Goal: Transaction & Acquisition: Purchase product/service

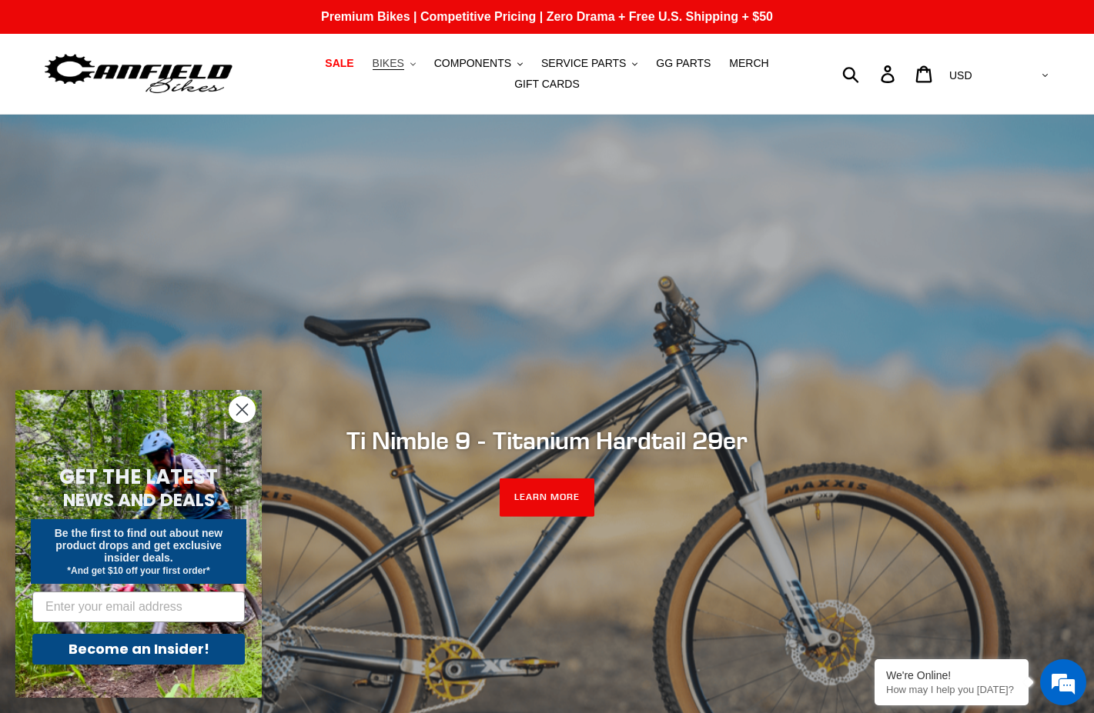
click at [389, 70] on button "BIKES .cls-1{fill:#231f20}" at bounding box center [394, 63] width 58 height 21
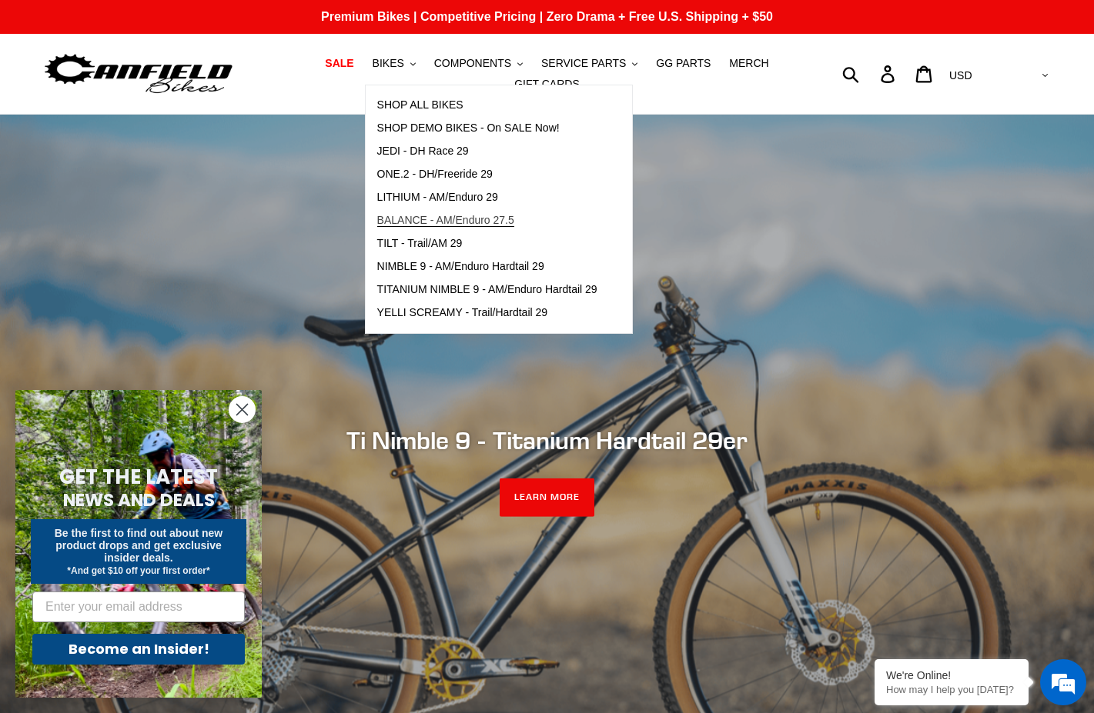
click at [419, 225] on span "BALANCE - AM/Enduro 27.5" at bounding box center [445, 220] width 137 height 13
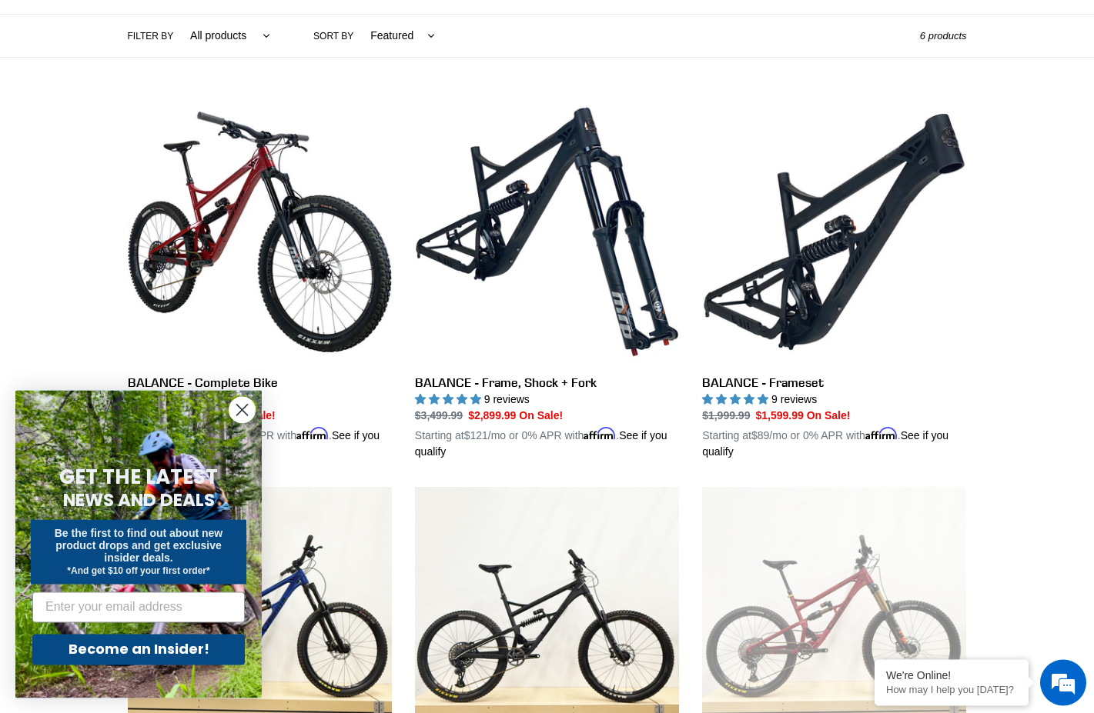
scroll to position [392, 0]
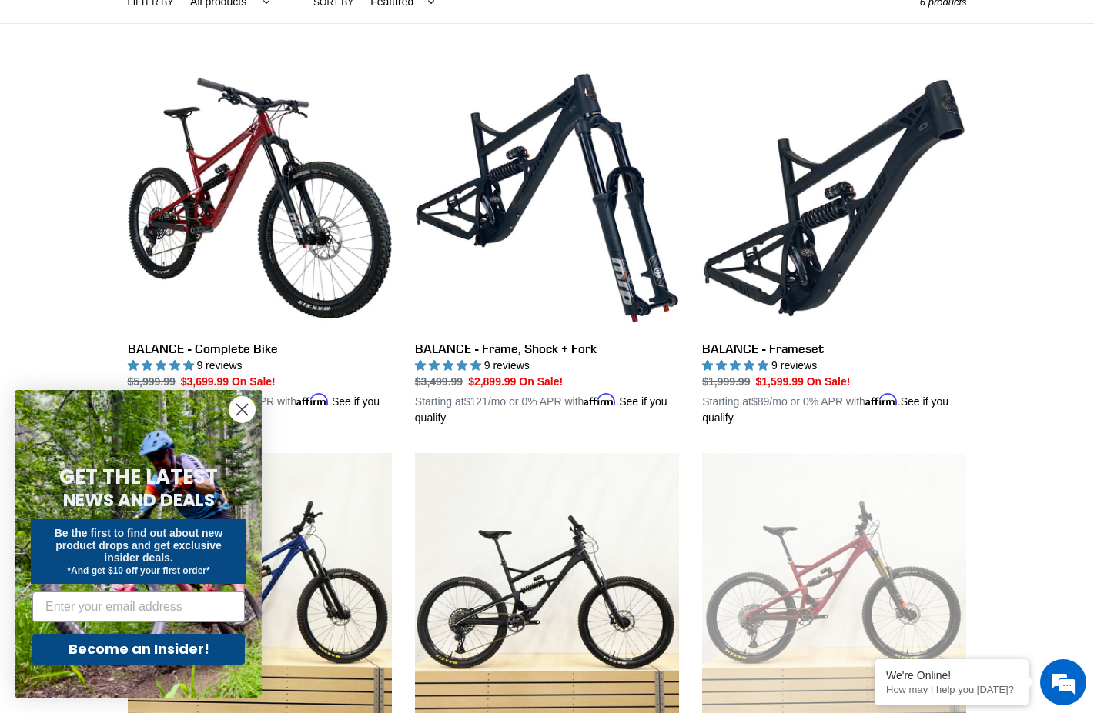
click at [243, 412] on icon "Close dialog" at bounding box center [242, 410] width 11 height 11
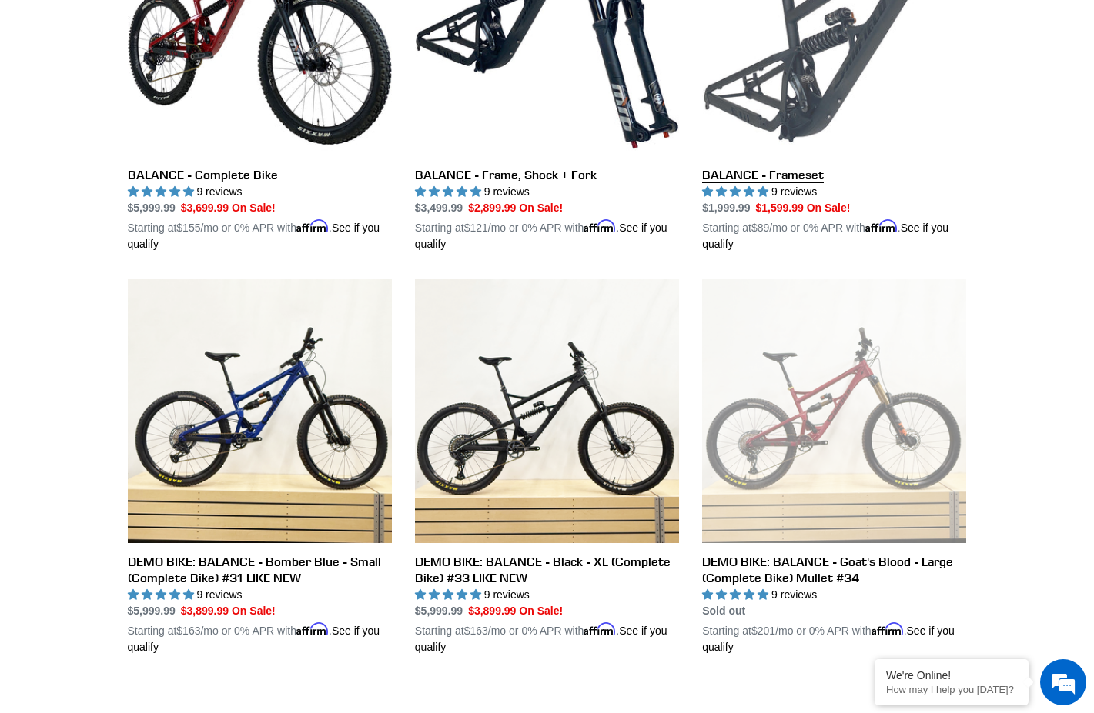
scroll to position [95, 0]
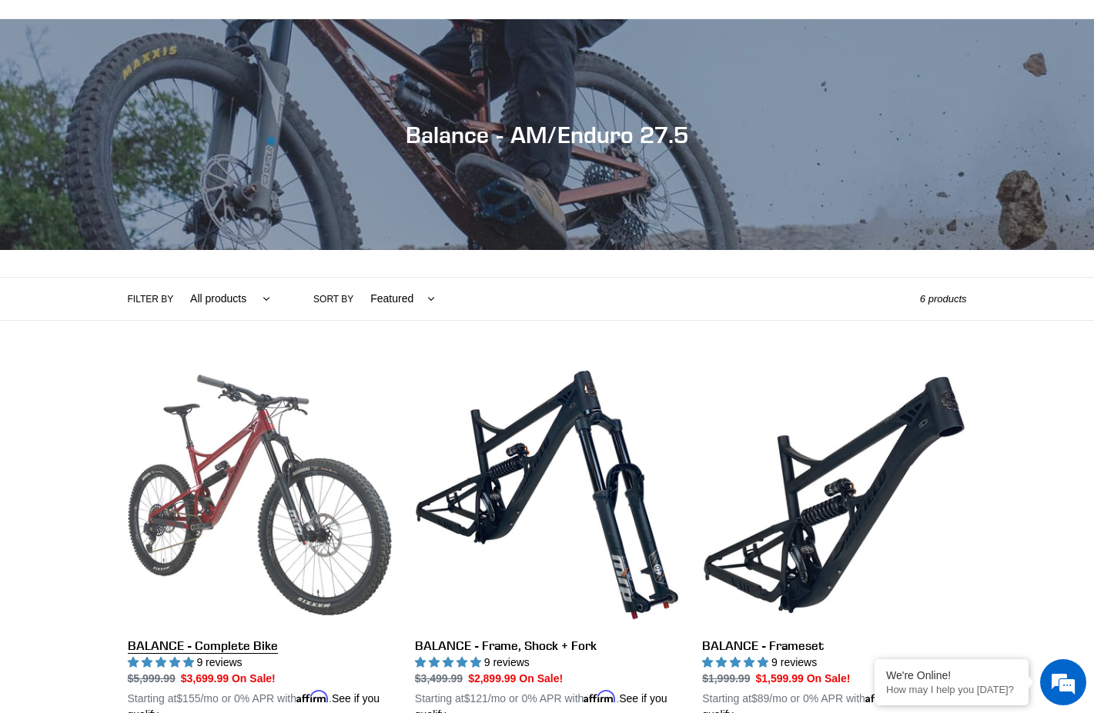
click at [272, 471] on link "BALANCE - Complete Bike" at bounding box center [260, 543] width 264 height 360
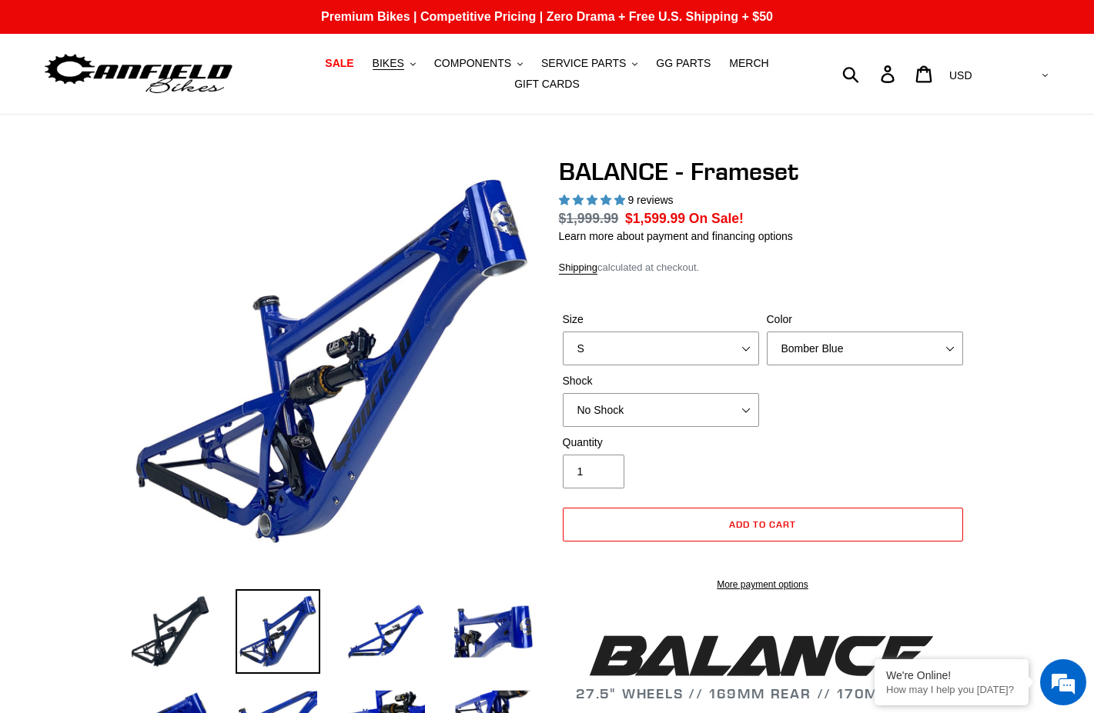
select select "highest-rating"
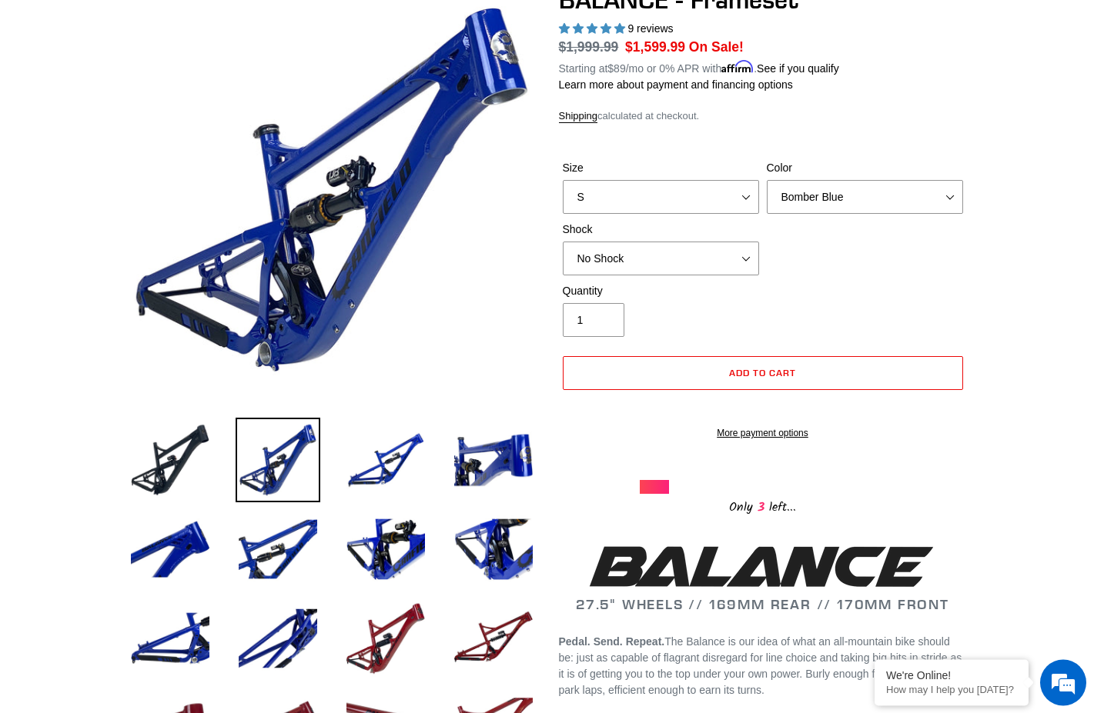
scroll to position [78, 0]
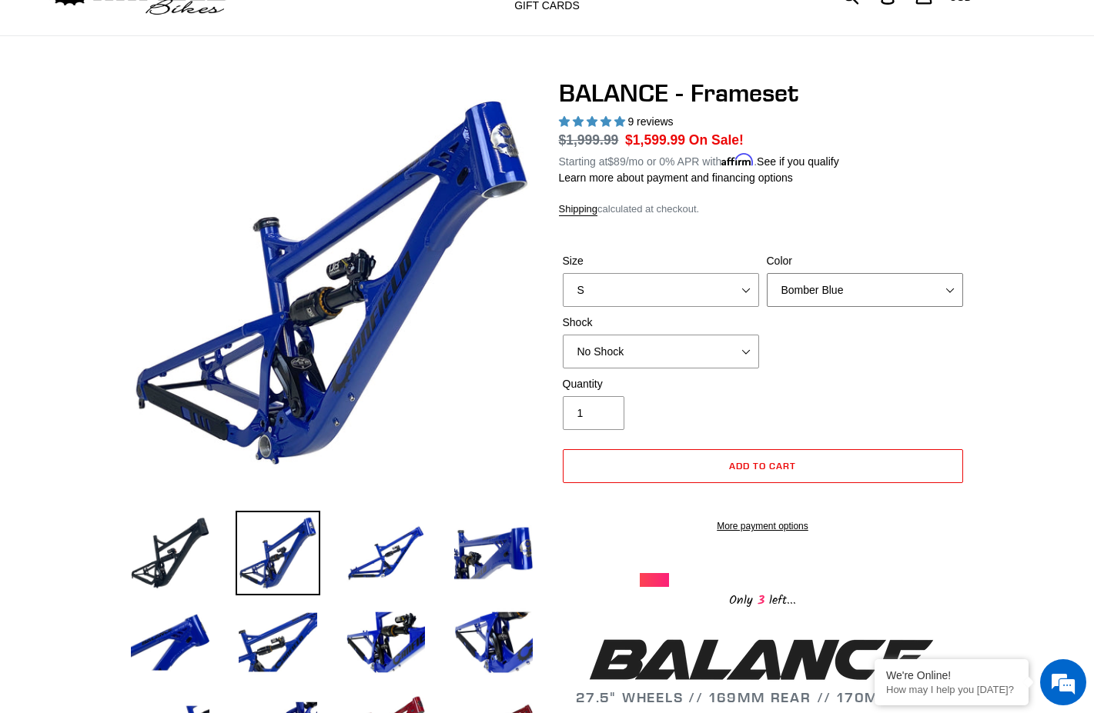
click at [766, 273] on select "Bomber Blue Goat's Blood Stealth Black" at bounding box center [864, 290] width 196 height 34
click option "Goat's Blood" at bounding box center [0, 0] width 0 height 0
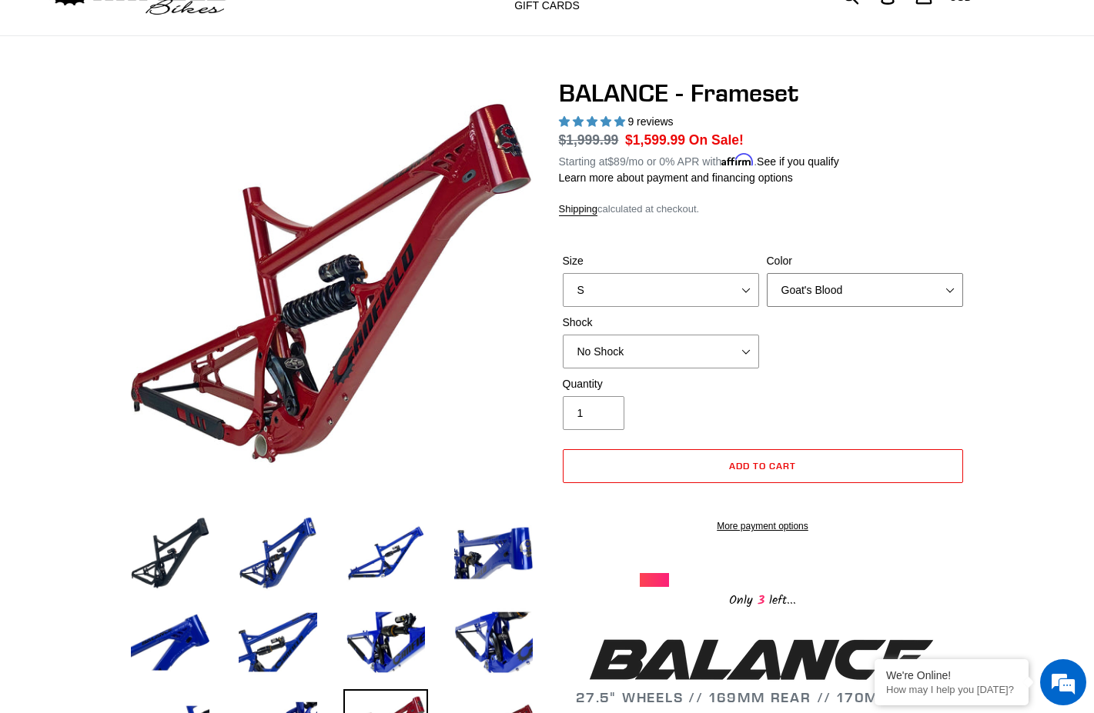
click at [766, 273] on select "Bomber Blue Goat's Blood Stealth Black" at bounding box center [864, 290] width 196 height 34
click option "Stealth Black" at bounding box center [0, 0] width 0 height 0
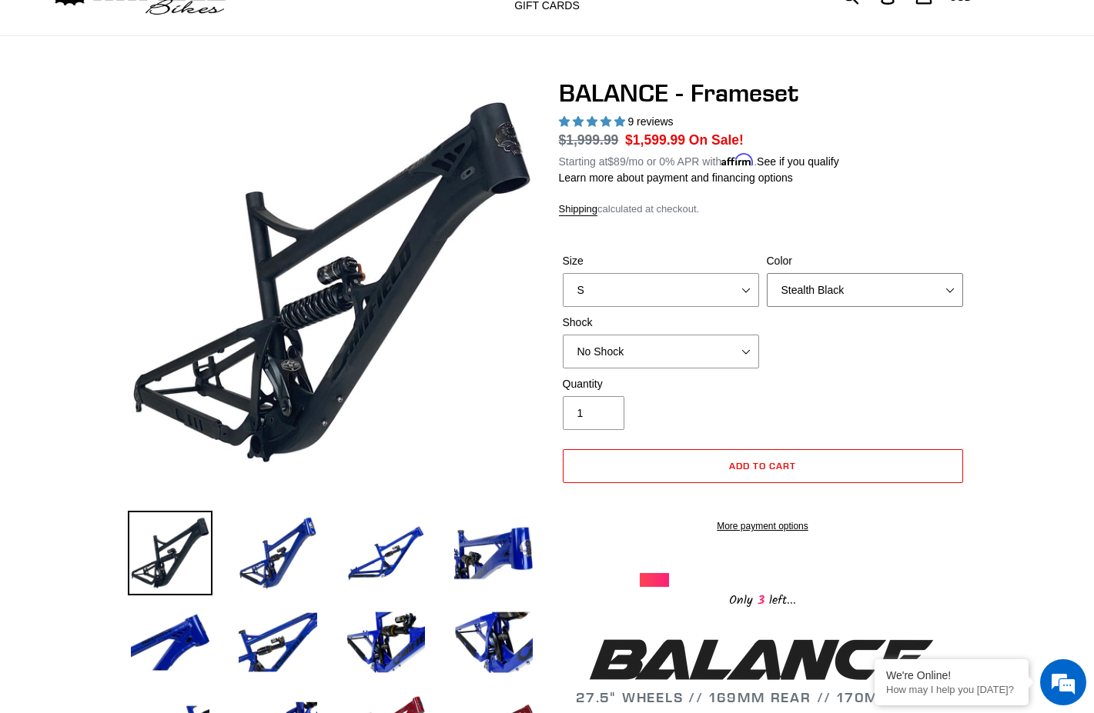
click at [766, 273] on select "Bomber Blue Goat's Blood Stealth Black" at bounding box center [864, 290] width 196 height 34
select select "Bomber Blue"
click option "Bomber Blue" at bounding box center [0, 0] width 0 height 0
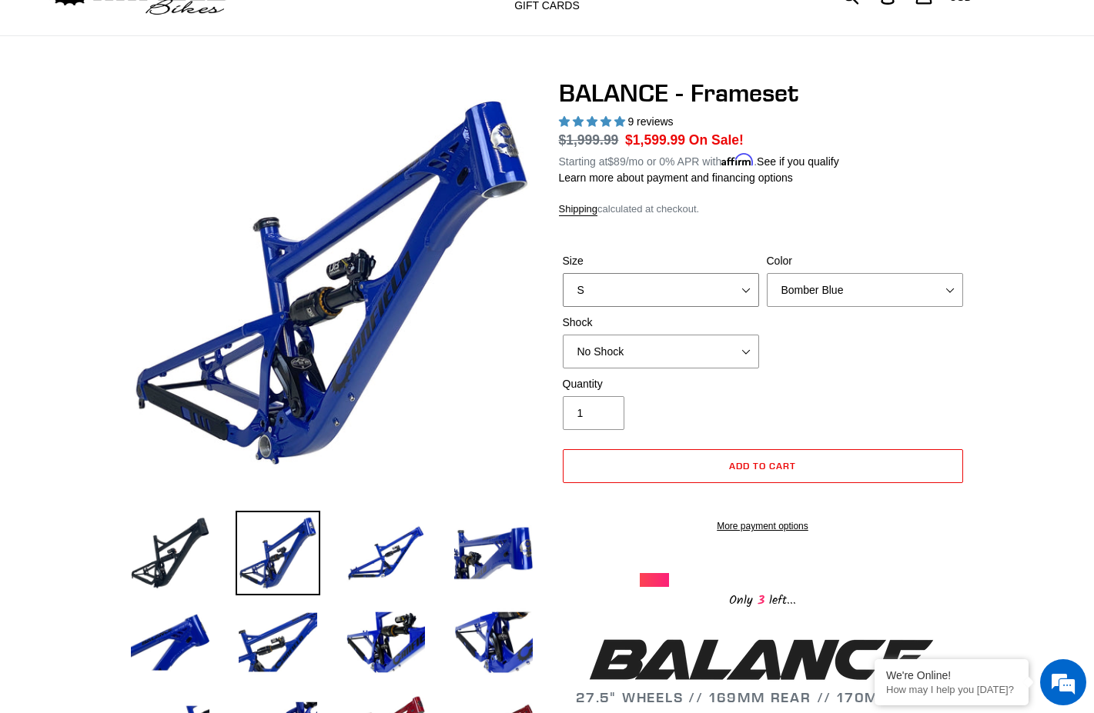
click at [563, 273] on select "S M L XL" at bounding box center [661, 290] width 196 height 34
select select "M"
click option "M" at bounding box center [0, 0] width 0 height 0
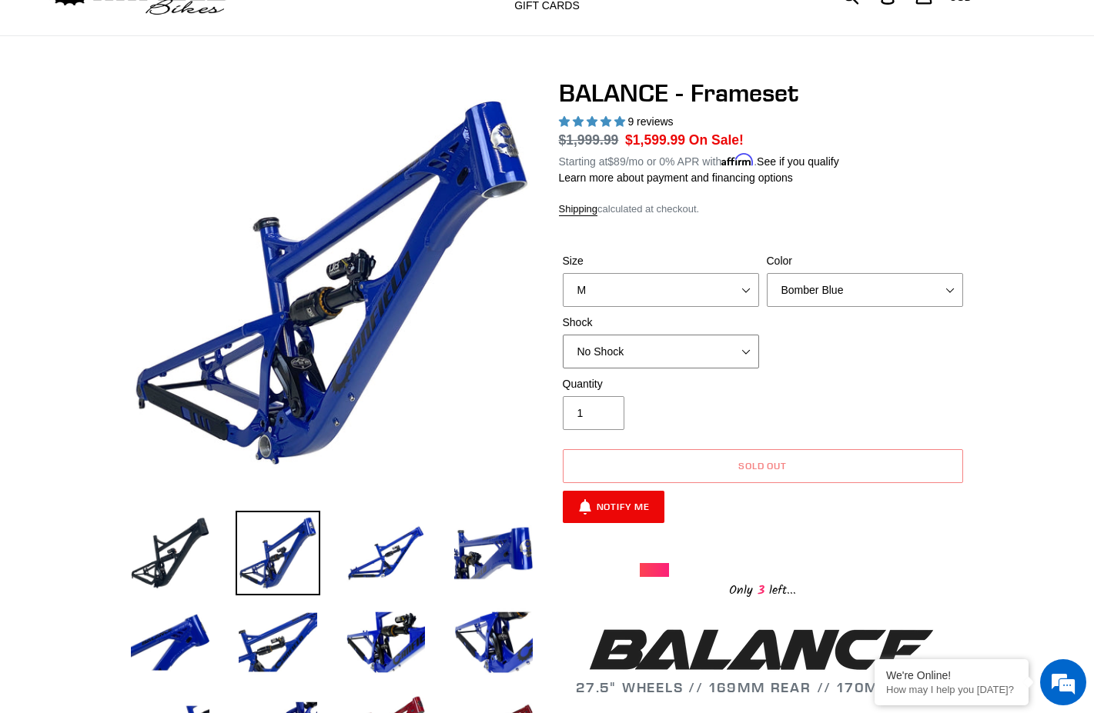
click at [563, 335] on select "No Shock Cane Creek Kitsuma Air Öhlins TTX2 Air EXT Storia V3-S" at bounding box center [661, 352] width 196 height 34
click at [837, 384] on div "Quantity 1" at bounding box center [763, 407] width 408 height 62
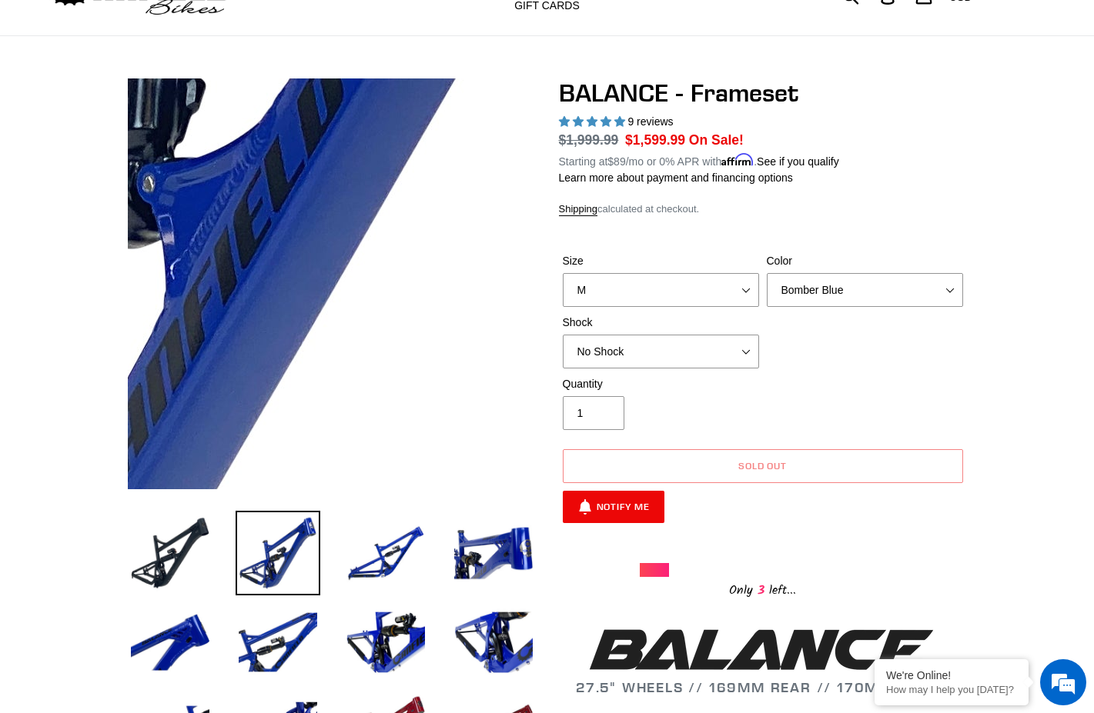
click at [436, 316] on img at bounding box center [32, 167] width 1576 height 1576
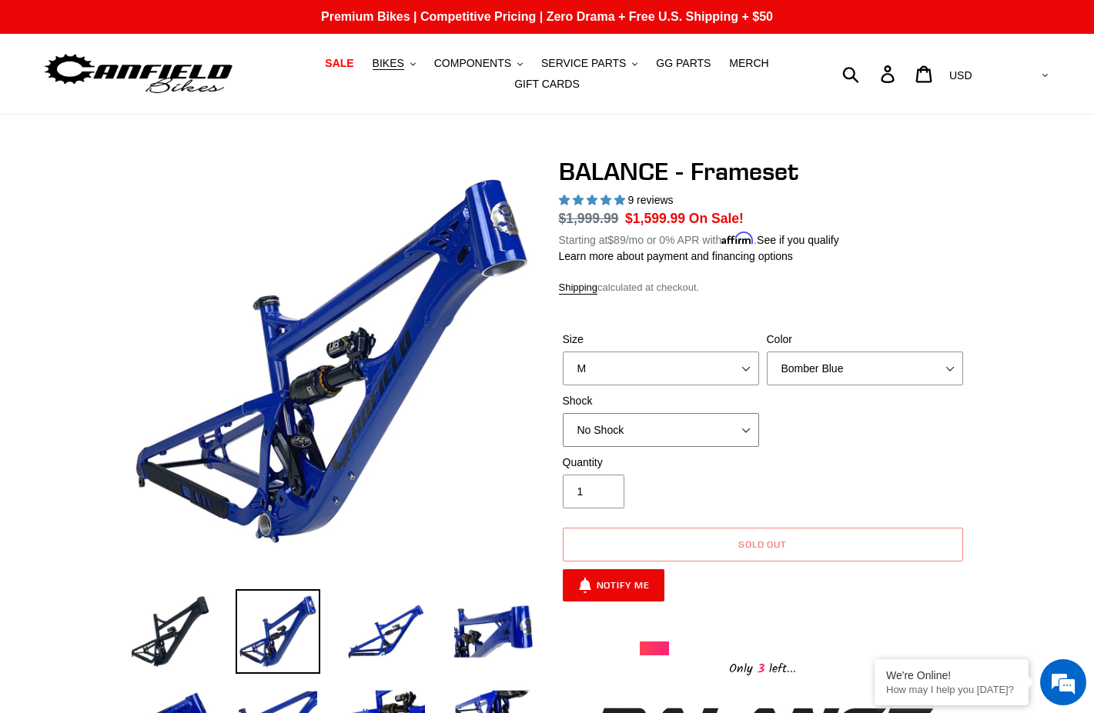
click at [563, 413] on select "No Shock Cane Creek Kitsuma Air Öhlins TTX2 Air EXT Storia V3-S" at bounding box center [661, 430] width 196 height 34
click option "Cane Creek Kitsuma Air" at bounding box center [0, 0] width 0 height 0
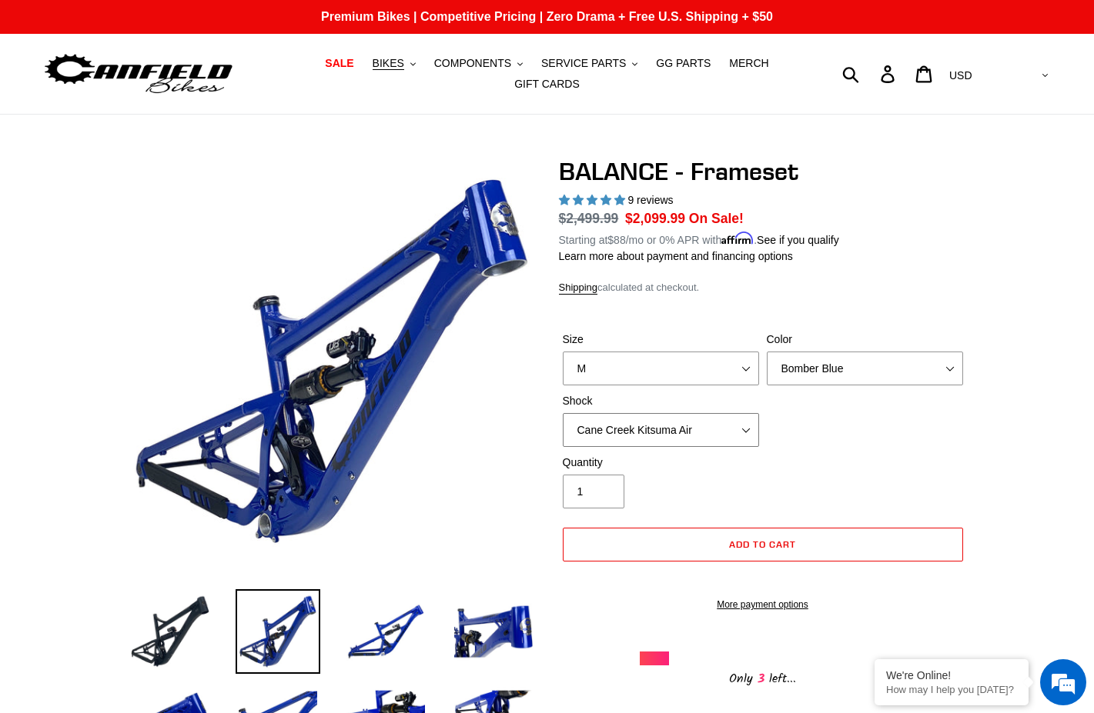
click at [563, 413] on select "No Shock Cane Creek Kitsuma Air Öhlins TTX2 Air EXT Storia V3-S" at bounding box center [661, 430] width 196 height 34
click option "Öhlins TTX2 Air" at bounding box center [0, 0] width 0 height 0
click at [563, 413] on select "No Shock Cane Creek Kitsuma Air Öhlins TTX2 Air EXT Storia V3-S" at bounding box center [661, 430] width 196 height 34
click option "EXT Storia V3-S" at bounding box center [0, 0] width 0 height 0
click at [563, 413] on select "No Shock Cane Creek Kitsuma Air Öhlins TTX2 Air EXT Storia V3-S" at bounding box center [661, 430] width 196 height 34
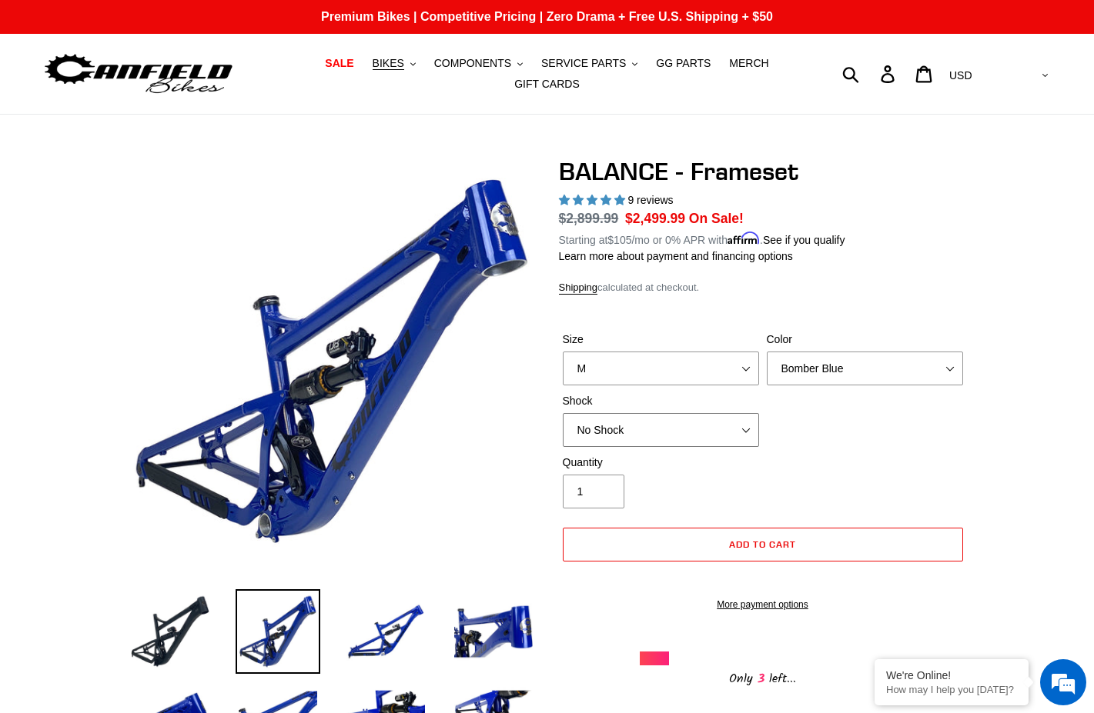
click option "No Shock" at bounding box center [0, 0] width 0 height 0
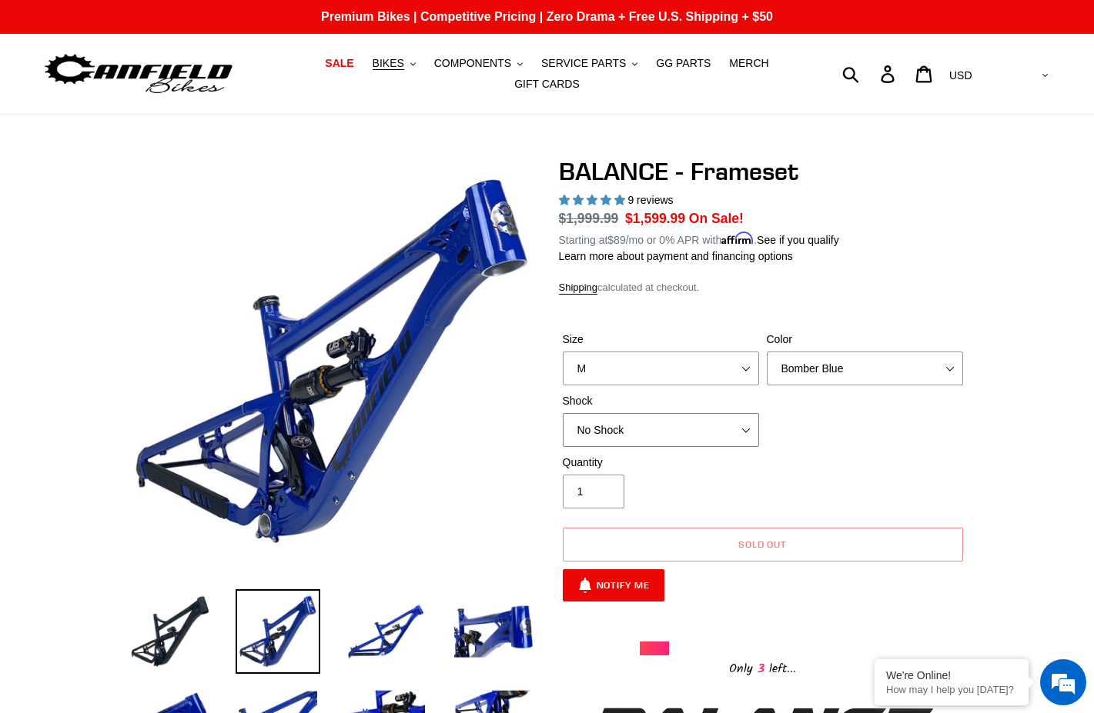
click at [563, 413] on select "No Shock Cane Creek Kitsuma Air Öhlins TTX2 Air EXT Storia V3-S" at bounding box center [661, 430] width 196 height 34
select select "Cane Creek Kitsuma Air"
click option "Cane Creek Kitsuma Air" at bounding box center [0, 0] width 0 height 0
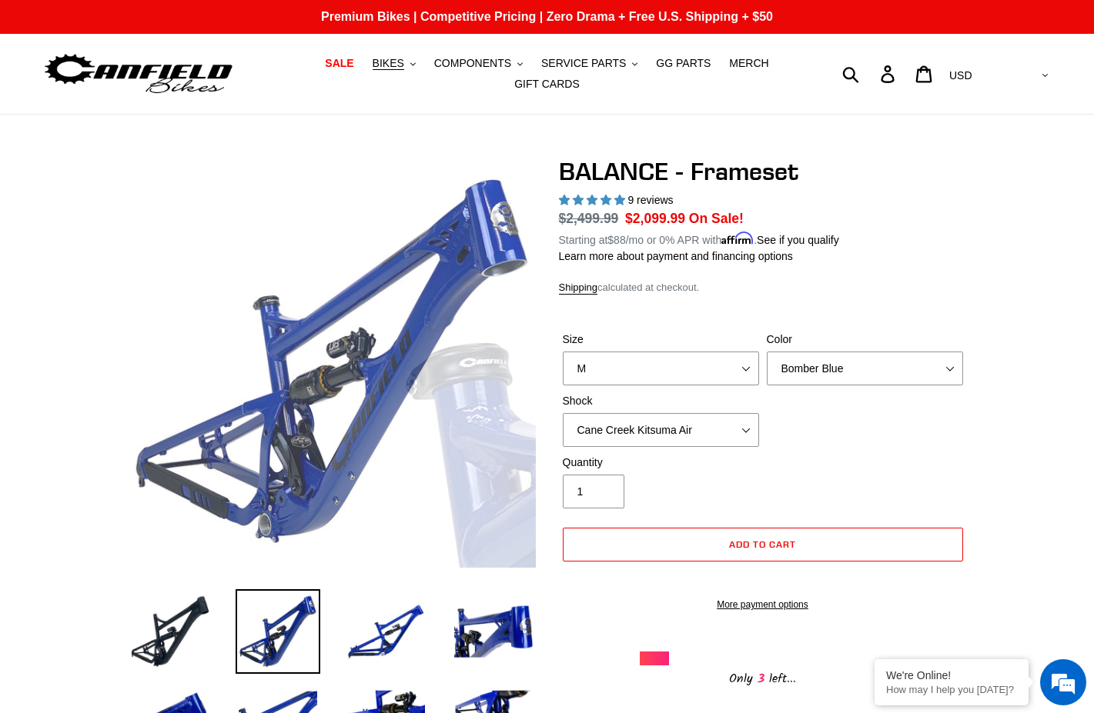
drag, startPoint x: 292, startPoint y: 484, endPoint x: 197, endPoint y: 138, distance: 359.2
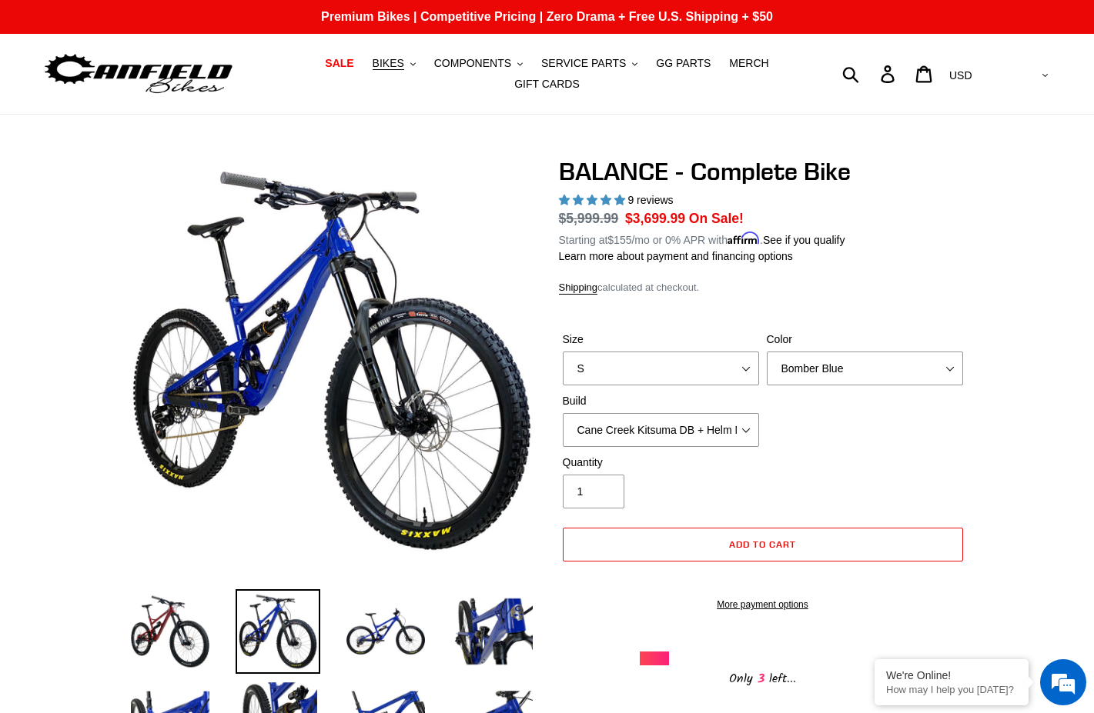
select select "highest-rating"
click at [388, 64] on button "BIKES .cls-1{fill:#231f20}" at bounding box center [394, 63] width 58 height 21
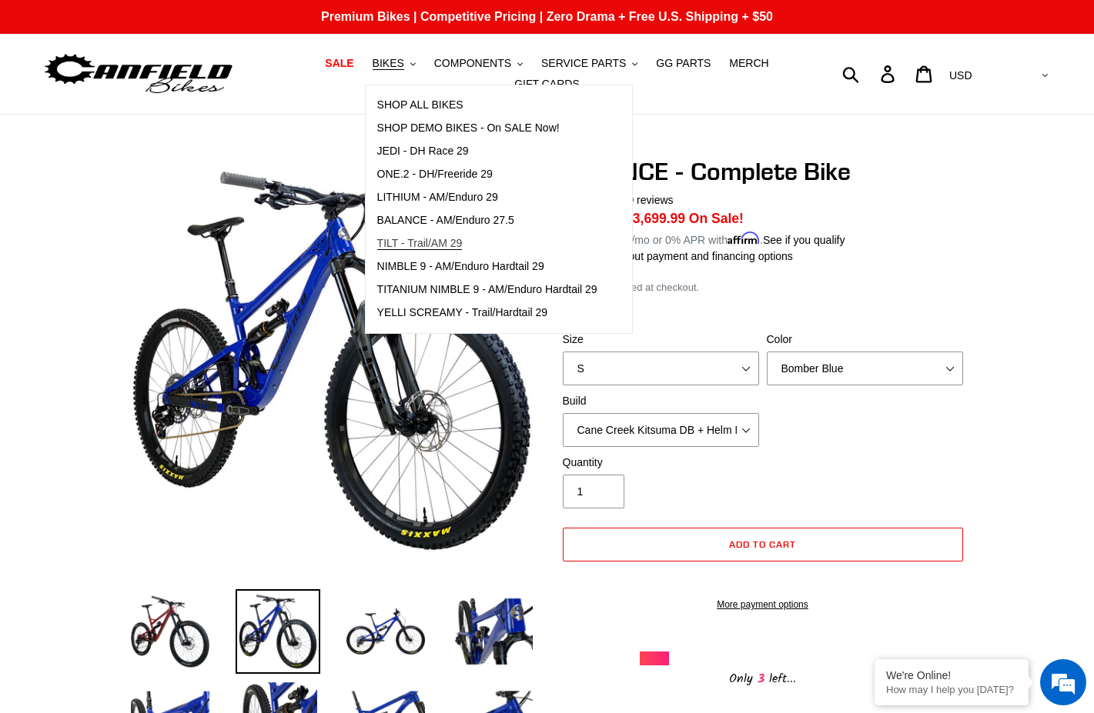
click at [416, 250] on span "TILT - Trail/AM 29" at bounding box center [419, 243] width 85 height 13
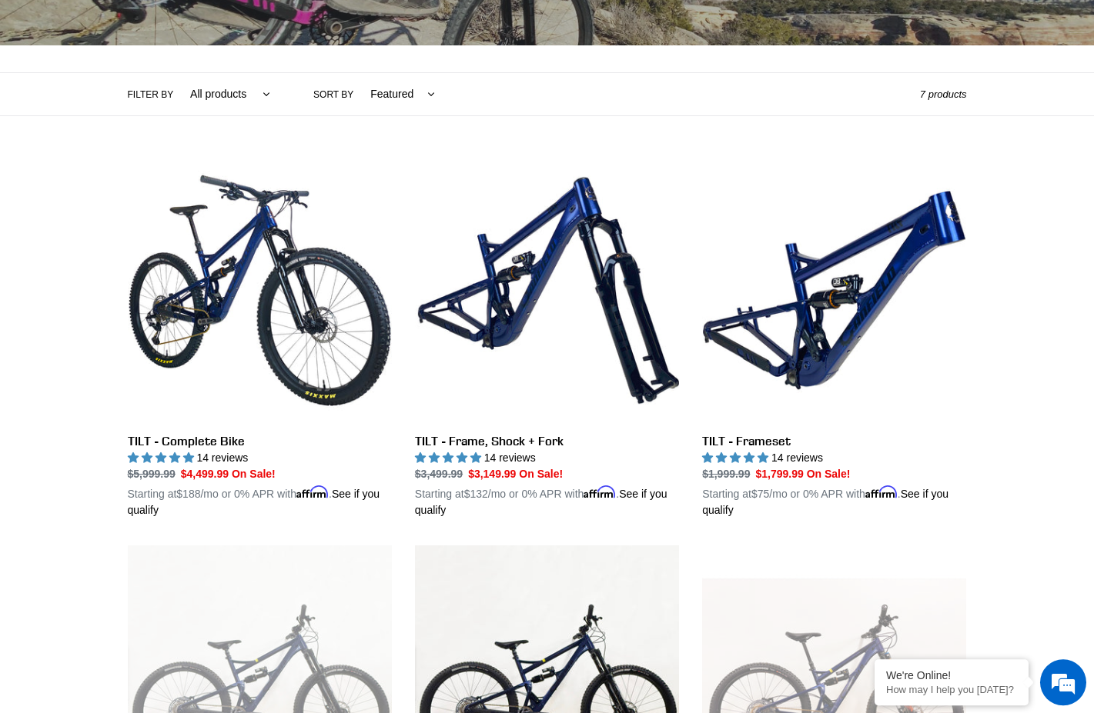
scroll to position [235, 0]
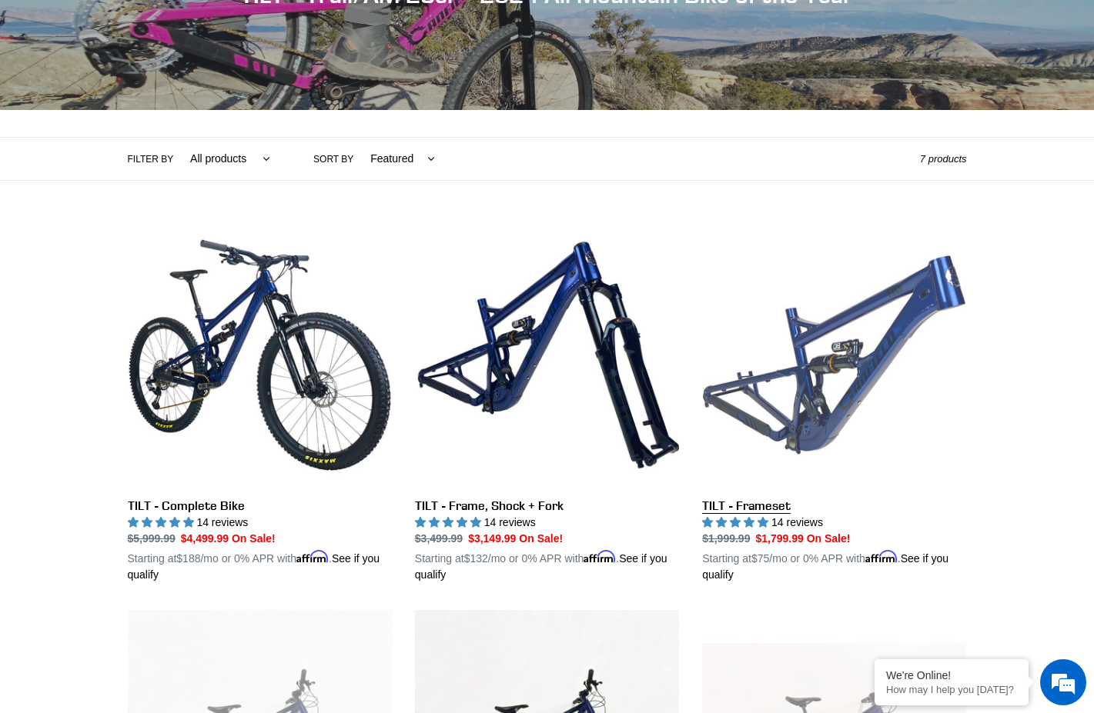
click at [796, 329] on link "TILT - Frameset" at bounding box center [834, 403] width 264 height 360
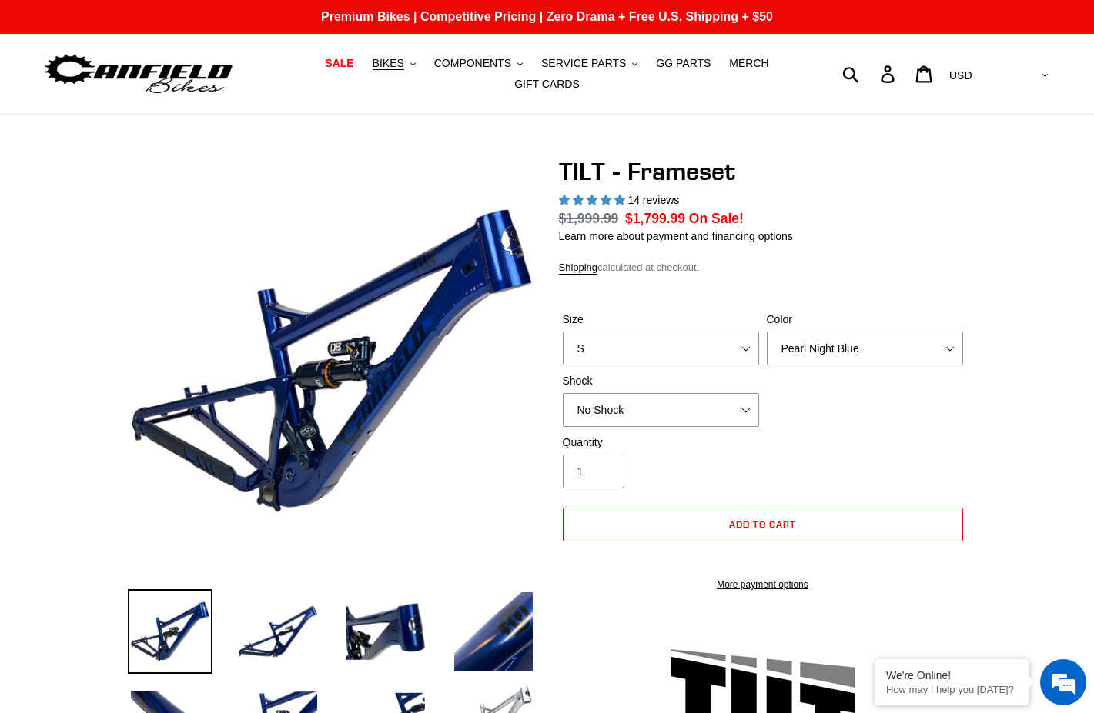
select select "highest-rating"
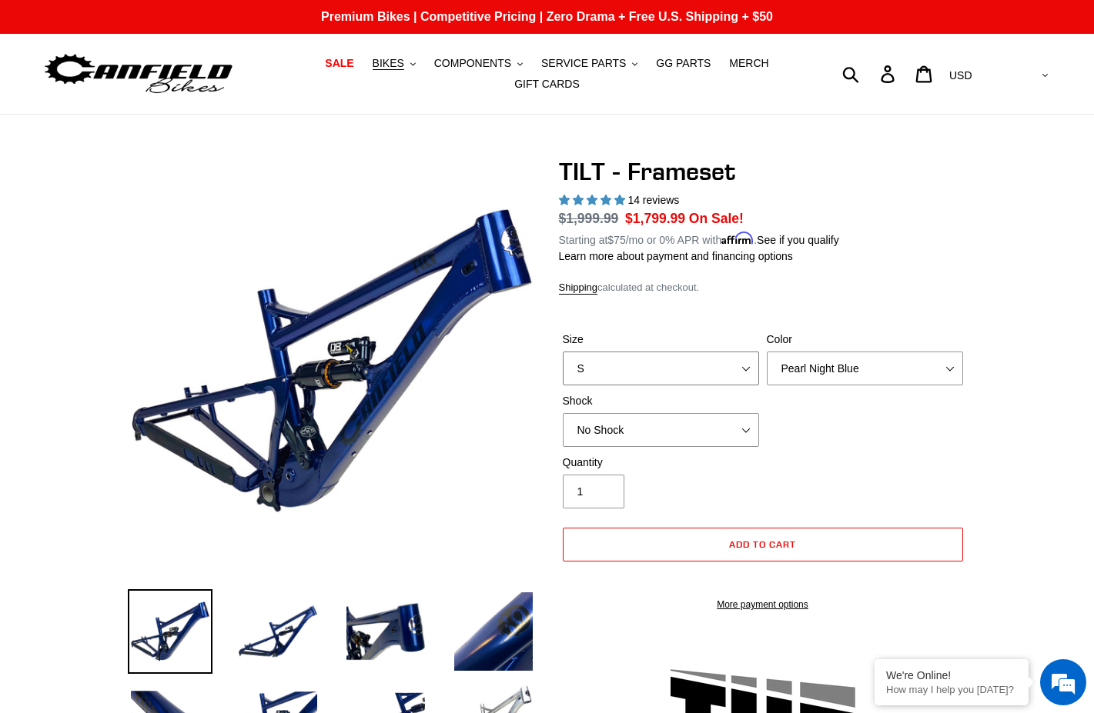
click at [563, 352] on select "S M L XL" at bounding box center [661, 369] width 196 height 34
select select "M"
click option "M" at bounding box center [0, 0] width 0 height 0
click at [766, 352] on select "Pearl Night Blue Stealth Silver" at bounding box center [864, 369] width 196 height 34
click option "Stealth Silver" at bounding box center [0, 0] width 0 height 0
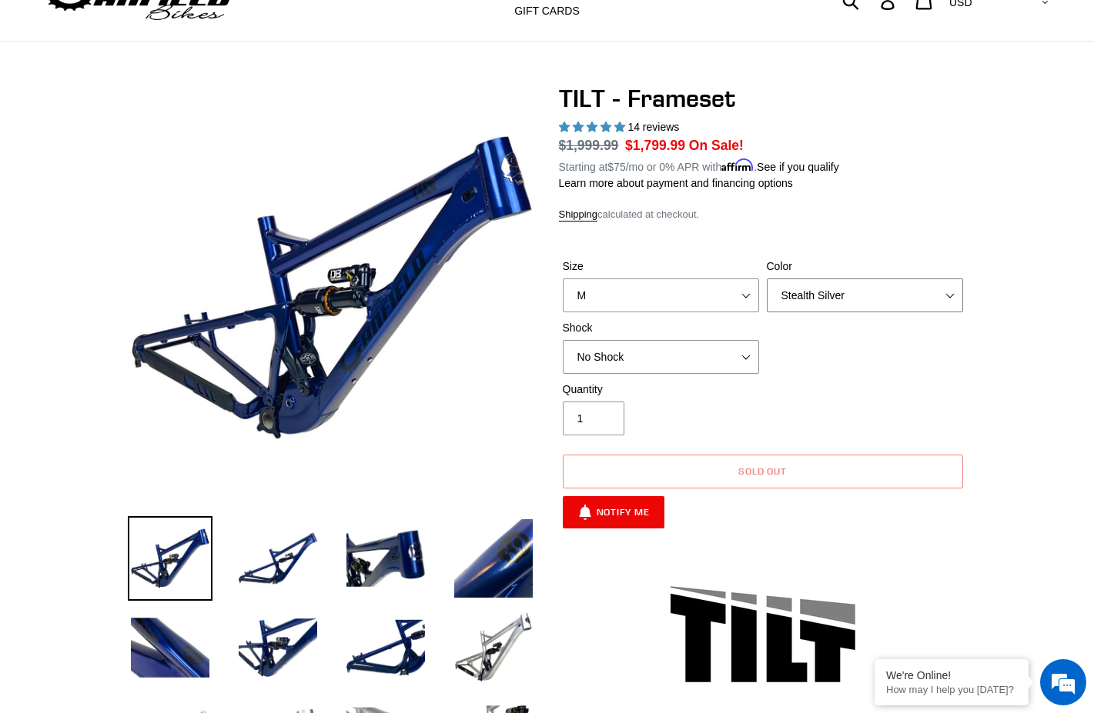
scroll to position [157, 0]
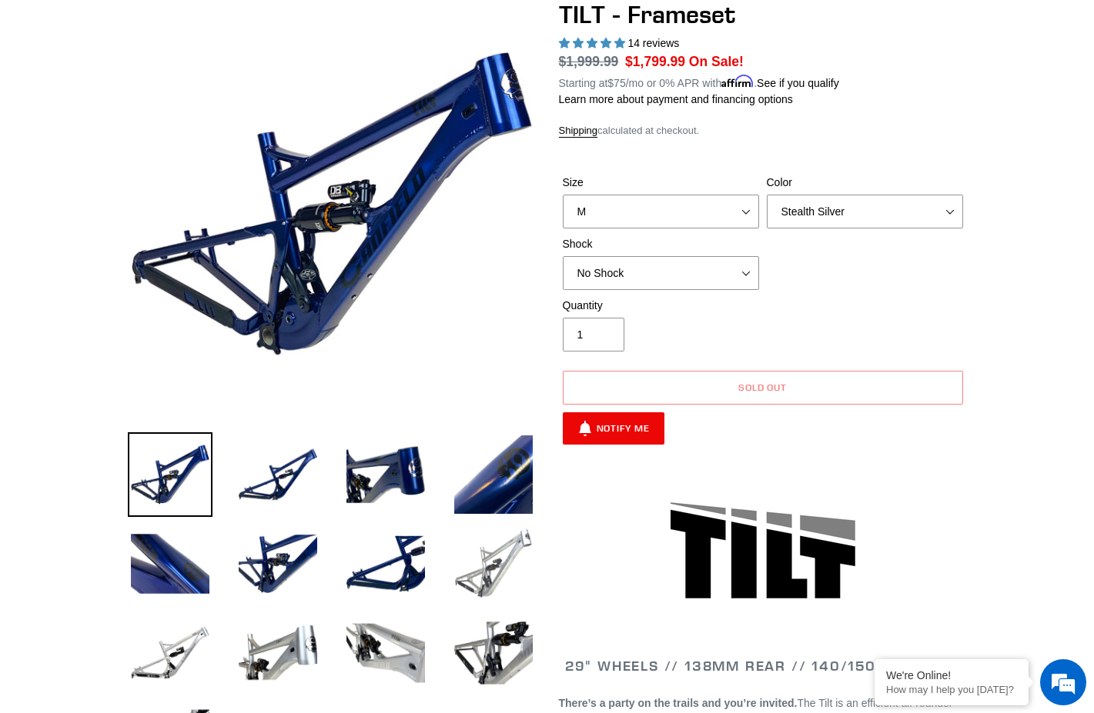
click at [486, 556] on img at bounding box center [493, 564] width 85 height 85
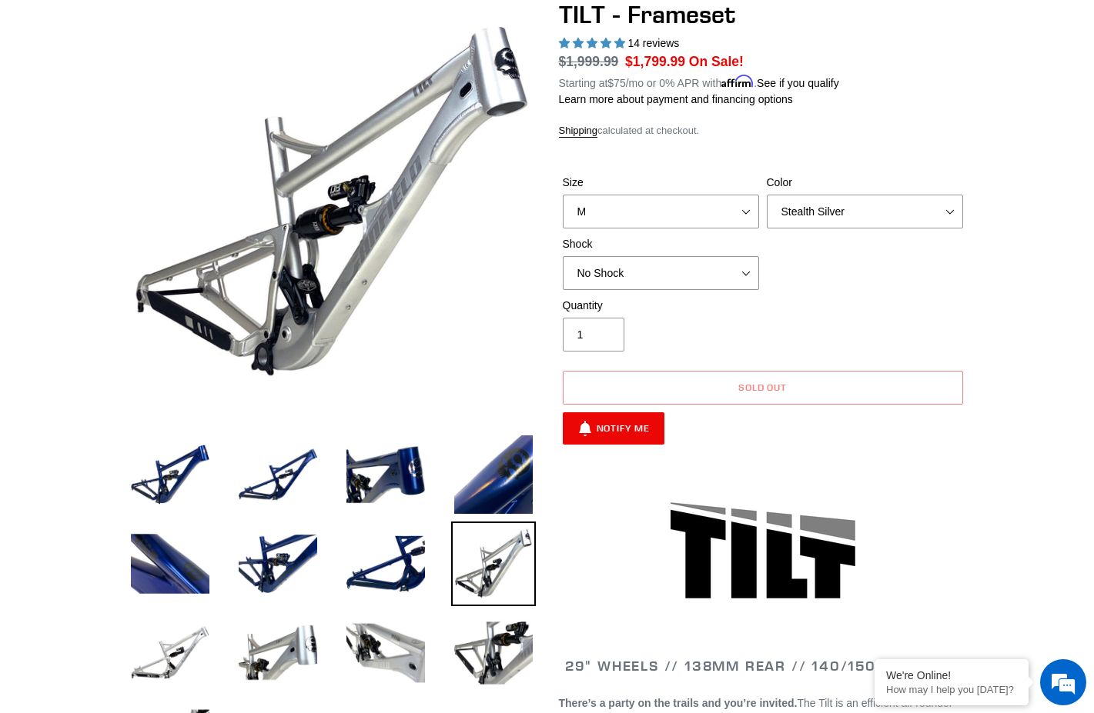
scroll to position [0, 0]
click at [766, 195] on select "Pearl Night Blue Stealth Silver" at bounding box center [864, 212] width 196 height 34
select select "Pearl Night Blue"
click option "Pearl Night Blue" at bounding box center [0, 0] width 0 height 0
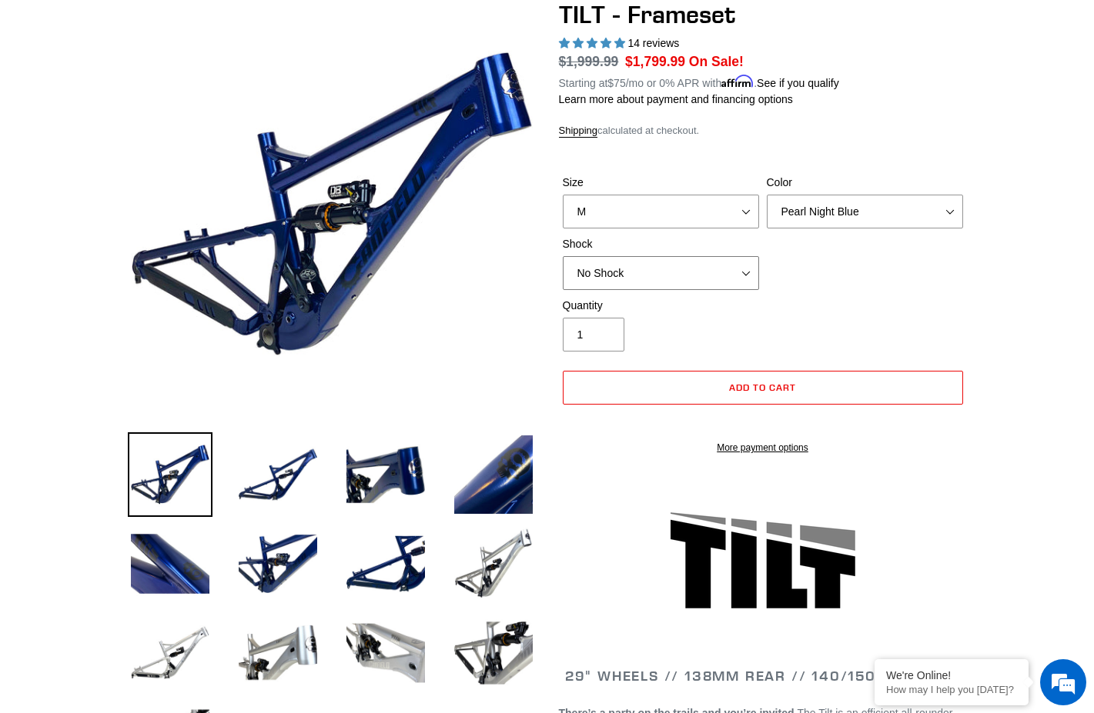
click at [563, 256] on select "No Shock Cane Creek DB Kitsuma Air RockShox Deluxe Ultimate Fox FLOAT X EXT Sto…" at bounding box center [661, 273] width 196 height 34
click at [852, 298] on div "Quantity 1" at bounding box center [763, 329] width 408 height 62
